Goal: Transaction & Acquisition: Purchase product/service

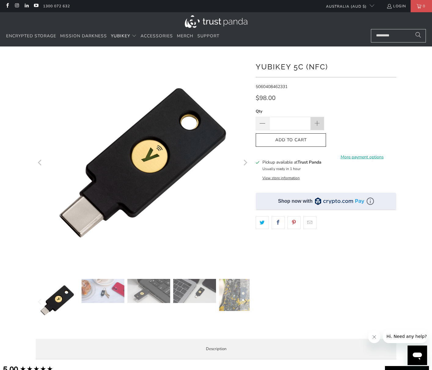
click at [315, 121] on span at bounding box center [317, 123] width 7 height 7
type input "*"
click at [35, 37] on span "Encrypted Storage" at bounding box center [31, 36] width 50 height 6
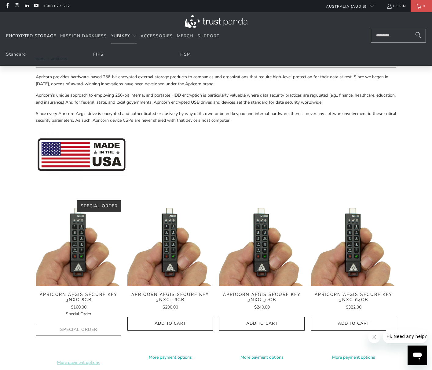
click at [116, 35] on span "YubiKey" at bounding box center [120, 36] width 19 height 6
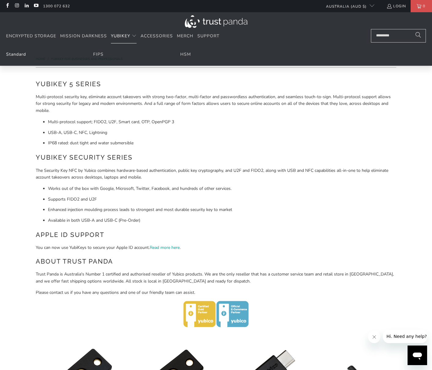
click at [18, 56] on link "Standard" at bounding box center [16, 54] width 20 height 6
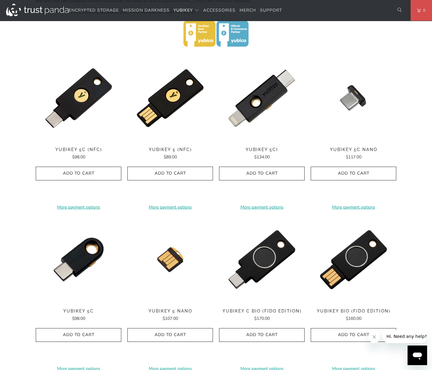
scroll to position [330, 0]
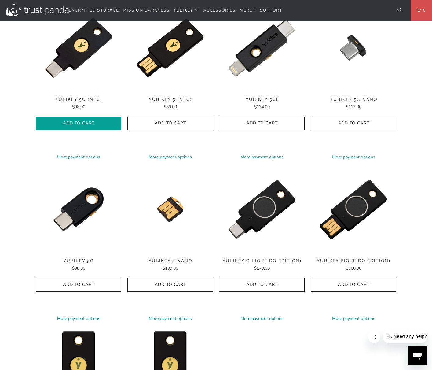
click at [80, 122] on icon "button" at bounding box center [79, 123] width 10 height 10
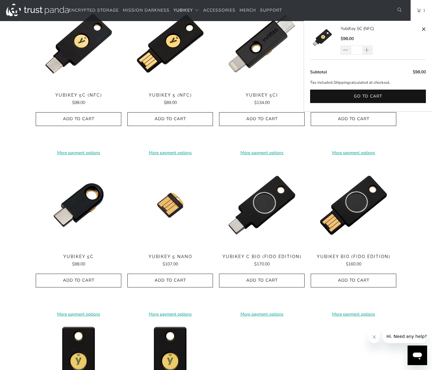
scroll to position [337, 0]
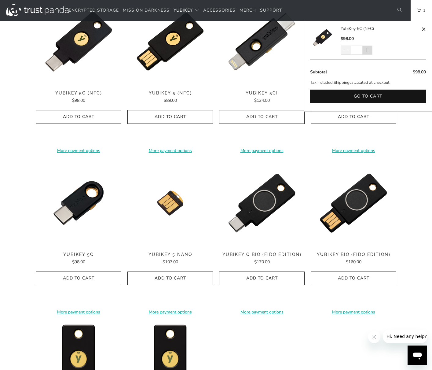
click at [366, 50] on span at bounding box center [367, 50] width 6 height 6
type input "*"
click at [362, 95] on button "Go to cart" at bounding box center [368, 96] width 116 height 14
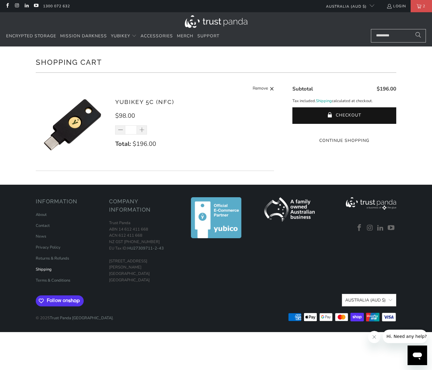
click at [46, 270] on link "Shipping" at bounding box center [44, 268] width 16 height 5
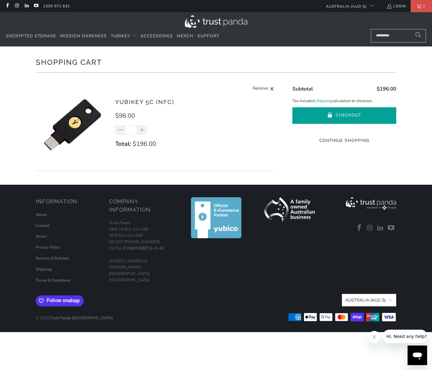
click at [345, 116] on button "Checkout" at bounding box center [344, 115] width 104 height 16
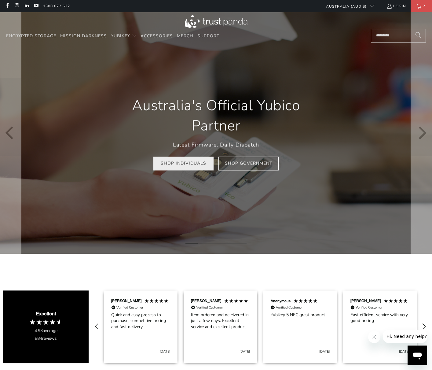
click at [183, 170] on link "Shop Individuals" at bounding box center [183, 164] width 60 height 14
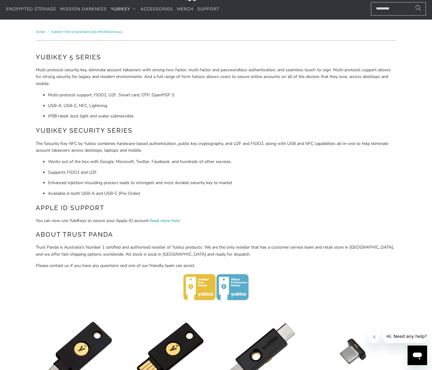
scroll to position [26, 0]
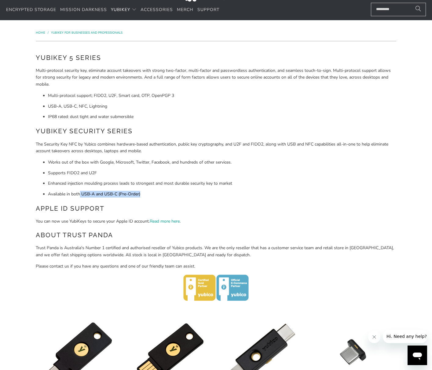
drag, startPoint x: 89, startPoint y: 196, endPoint x: 142, endPoint y: 196, distance: 53.1
click at [142, 196] on li "Available in both USB-A and USB-C (Pre-Order)" at bounding box center [222, 194] width 348 height 7
click at [134, 198] on div "YubiKey 5 Series Multi-protocol security key, eliminate account takeovers with …" at bounding box center [216, 178] width 360 height 250
click at [86, 191] on li "Available in both USB-A and USB-C (Pre-Order)" at bounding box center [222, 194] width 348 height 7
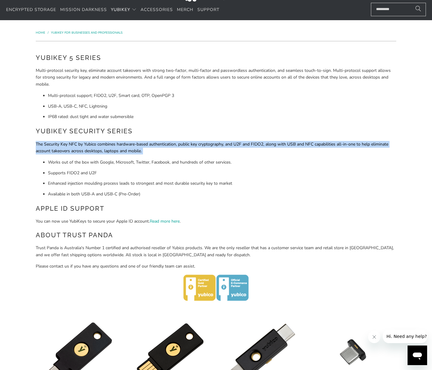
drag, startPoint x: 34, startPoint y: 142, endPoint x: 185, endPoint y: 155, distance: 152.3
click at [185, 155] on div "YubiKey 5 Series Multi-protocol security key, eliminate account takeovers with …" at bounding box center [216, 178] width 366 height 262
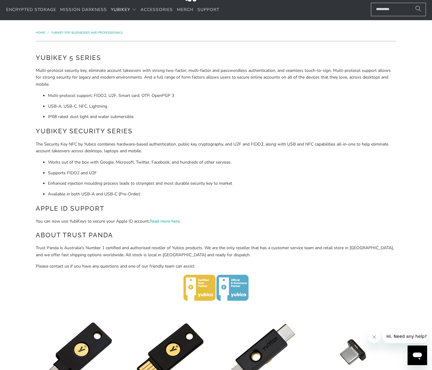
click at [182, 162] on li "Works out of the box with Google, Microsoft, Twitter, Facebook, and hundreds of…" at bounding box center [222, 162] width 348 height 7
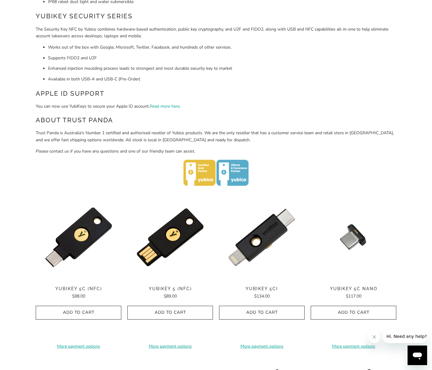
scroll to position [133, 0]
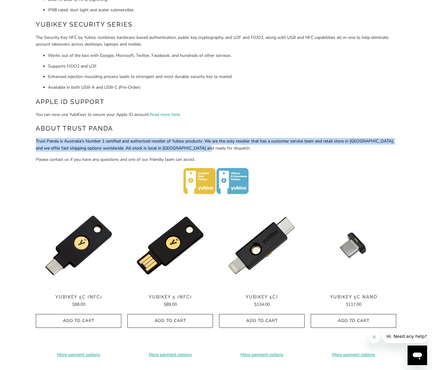
drag, startPoint x: 35, startPoint y: 144, endPoint x: 206, endPoint y: 148, distance: 171.1
click at [206, 148] on div "YubiKey 5 Series Multi-protocol security key, eliminate account takeovers with …" at bounding box center [216, 72] width 366 height 262
click at [203, 141] on p "Trust Panda is Australia's Number 1 certified and authorised reseller of Yubico…" at bounding box center [216, 145] width 360 height 14
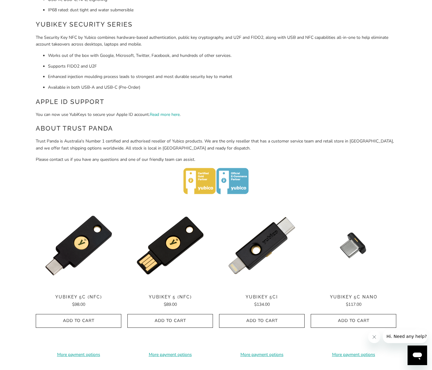
click at [94, 156] on div "YubiKey 5 Series Multi-protocol security key, eliminate account takeovers with …" at bounding box center [216, 71] width 360 height 250
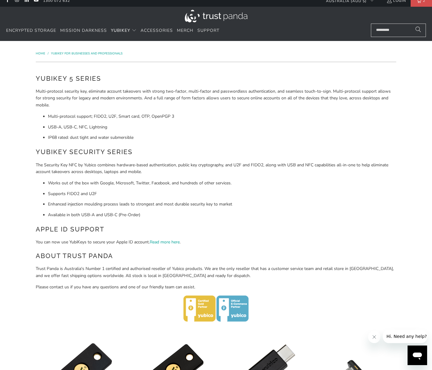
scroll to position [0, 0]
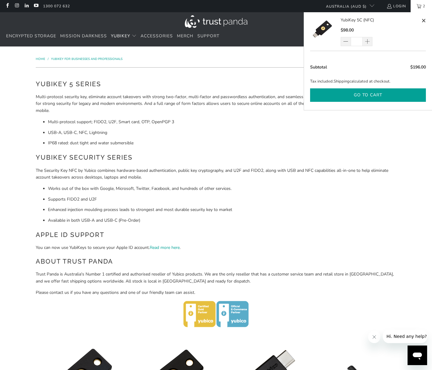
click at [348, 95] on button "Go to cart" at bounding box center [368, 95] width 116 height 14
